Goal: Transaction & Acquisition: Purchase product/service

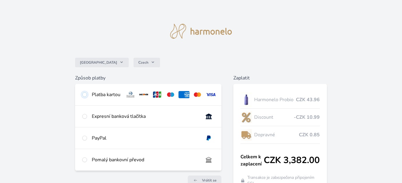
click at [85, 94] on input "radio" at bounding box center [84, 94] width 5 height 5
radio input "true"
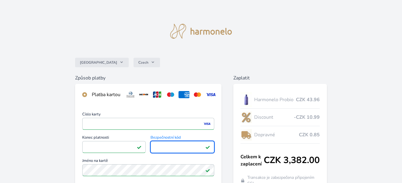
click at [47, 150] on div "Česko Czech Způsob platby Platba kartou Číslo karty <p>Your browser does not su…" at bounding box center [201, 155] width 402 height 310
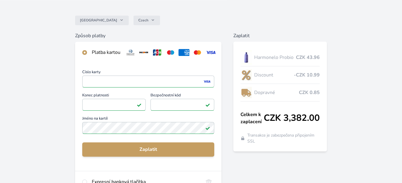
scroll to position [46, 0]
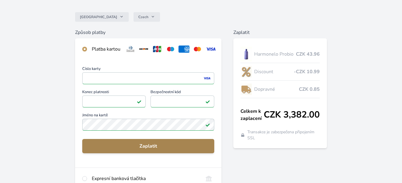
click at [162, 150] on span "Zaplatit" at bounding box center [148, 146] width 123 height 7
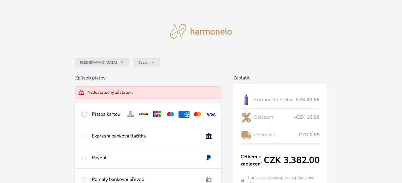
click at [83, 115] on input "radio" at bounding box center [84, 114] width 5 height 5
radio input "true"
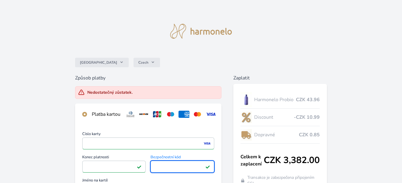
click at [52, 144] on div "Česko Czech Způsob platby Nedostatečný zůstatek. Platba kartou Číslo karty <p>Y…" at bounding box center [201, 165] width 402 height 330
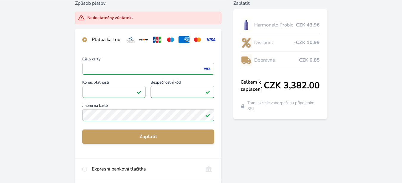
scroll to position [76, 0]
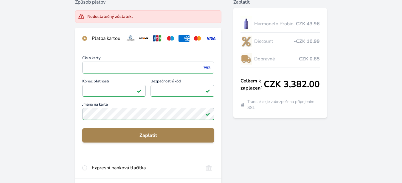
click at [132, 139] on span "Zaplatit" at bounding box center [148, 135] width 123 height 7
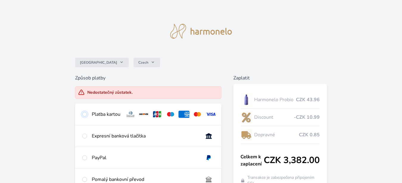
click at [84, 115] on input "radio" at bounding box center [84, 114] width 5 height 5
radio input "true"
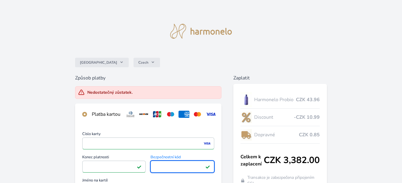
click at [55, 130] on div "Česko Czech Způsob platby Nedostatečný zůstatek. Platba kartou Číslo karty <p>Y…" at bounding box center [201, 165] width 402 height 330
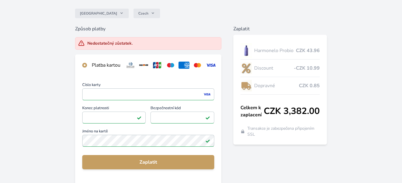
scroll to position [61, 0]
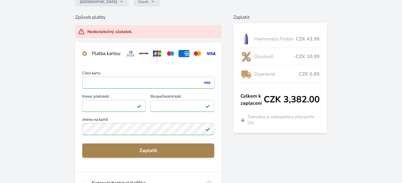
click at [112, 154] on span "Zaplatit" at bounding box center [148, 150] width 123 height 7
